Goal: Task Accomplishment & Management: Manage account settings

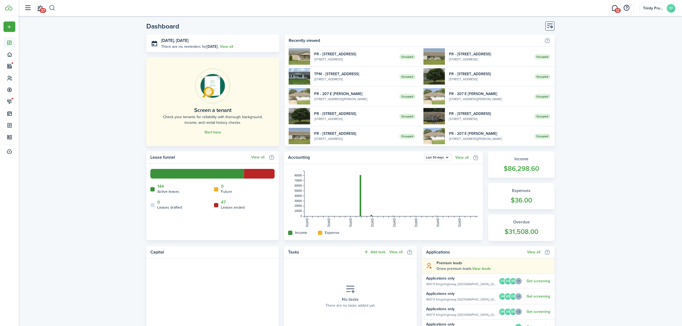
click at [53, 6] on button "button" at bounding box center [52, 7] width 7 height 9
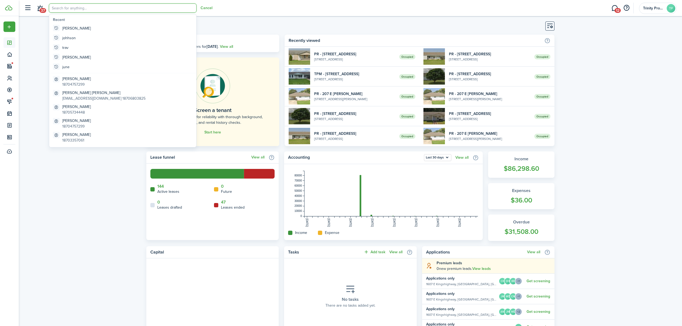
click at [58, 8] on input "search" at bounding box center [123, 7] width 148 height 9
type input "isa"
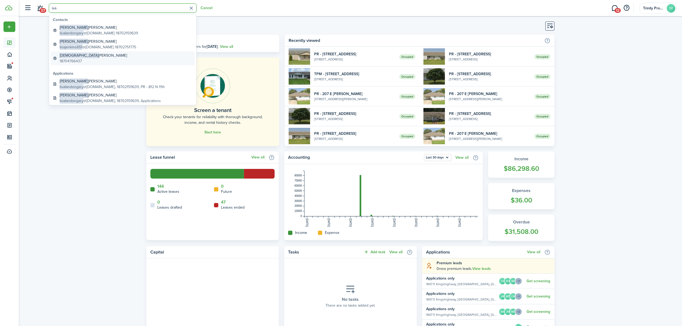
click at [77, 56] on global-search-item-title "[PERSON_NAME]" at bounding box center [93, 56] width 67 height 6
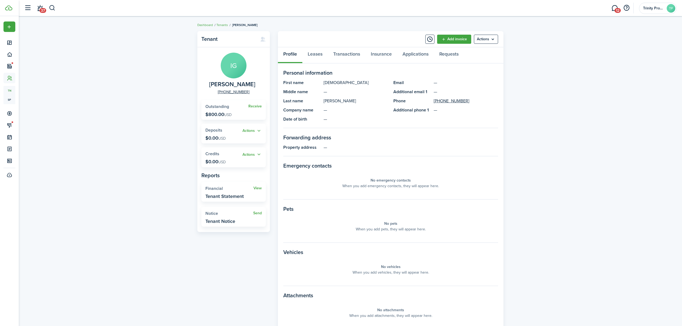
click at [255, 107] on link "Receive" at bounding box center [254, 106] width 13 height 4
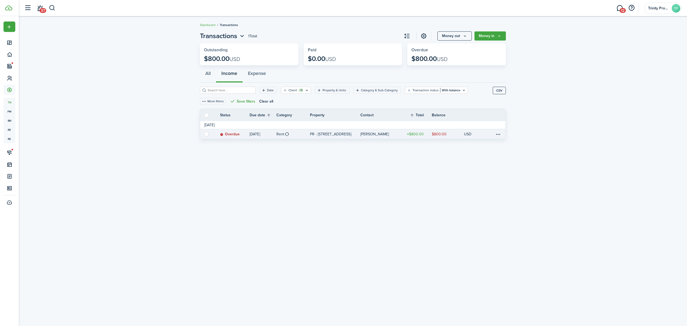
click at [206, 135] on label at bounding box center [206, 134] width 4 height 4
click at [204, 134] on input "checkbox" at bounding box center [204, 134] width 0 height 0
checkbox input "true"
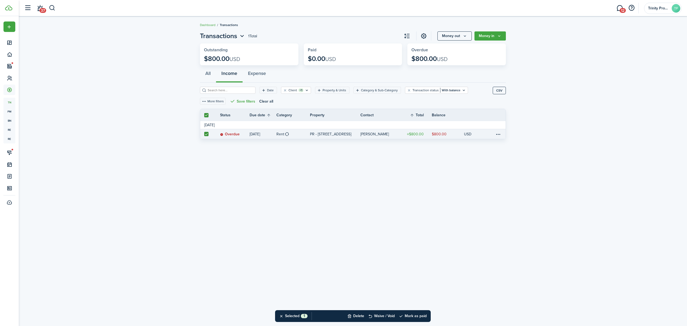
checkbox input "true"
click at [415, 314] on button "Mark as paid" at bounding box center [413, 316] width 28 height 12
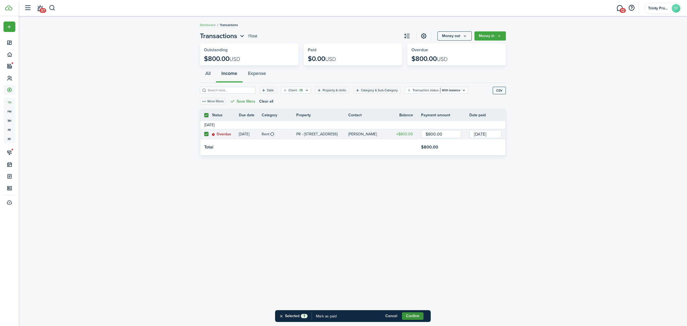
click at [416, 317] on button "Confirm" at bounding box center [412, 316] width 21 height 8
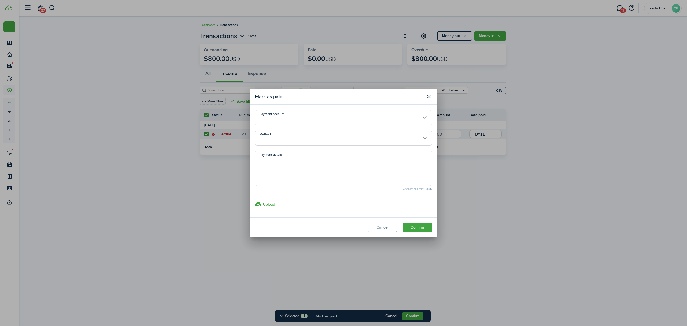
click at [345, 141] on input "Method" at bounding box center [343, 138] width 177 height 15
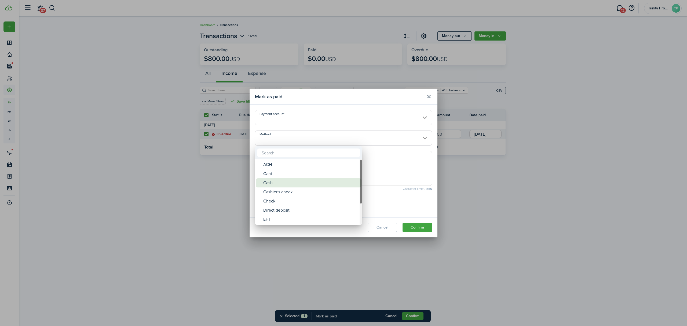
click at [291, 184] on div "Cash" at bounding box center [310, 182] width 95 height 9
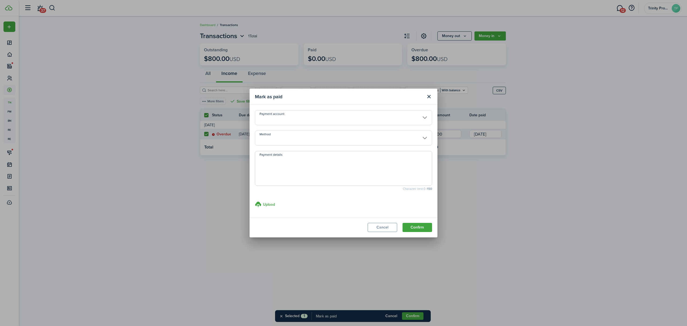
type input "Cash"
click at [413, 228] on button "Confirm" at bounding box center [418, 227] width 30 height 9
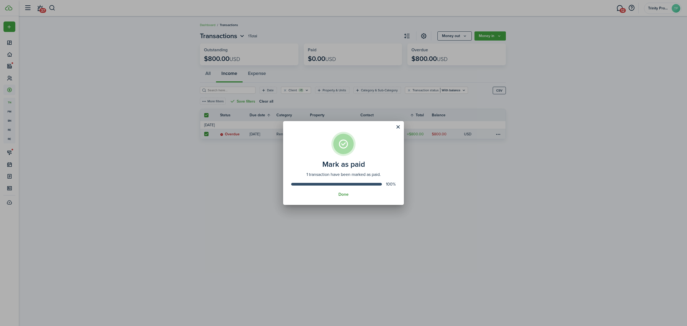
click at [344, 194] on button "Done" at bounding box center [344, 194] width 10 height 5
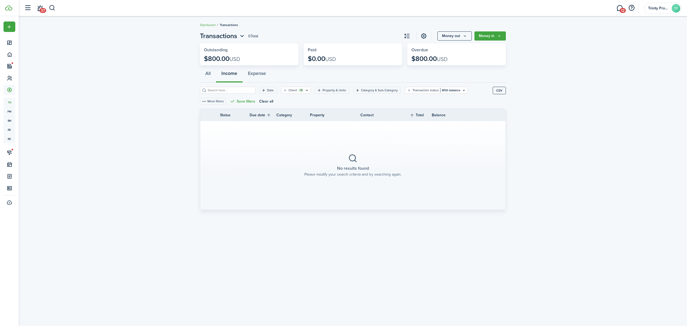
click at [209, 24] on link "Dashboard" at bounding box center [208, 25] width 16 height 5
